Goal: Find specific page/section: Find specific page/section

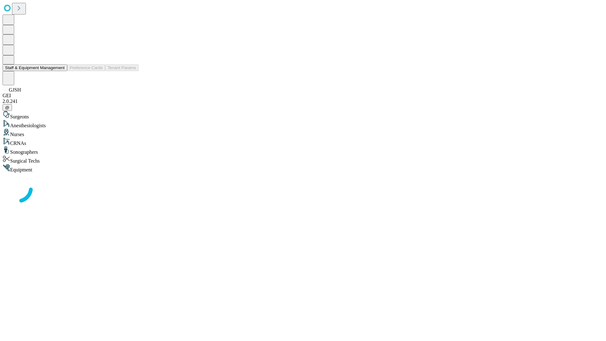
click at [60, 71] on button "Staff & Equipment Management" at bounding box center [35, 67] width 65 height 7
